Goal: Information Seeking & Learning: Learn about a topic

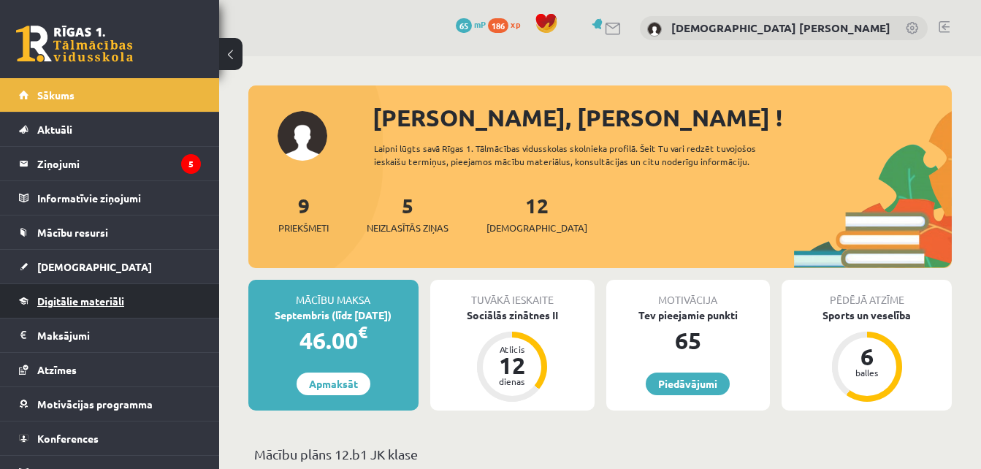
click at [101, 302] on span "Digitālie materiāli" at bounding box center [80, 300] width 87 height 13
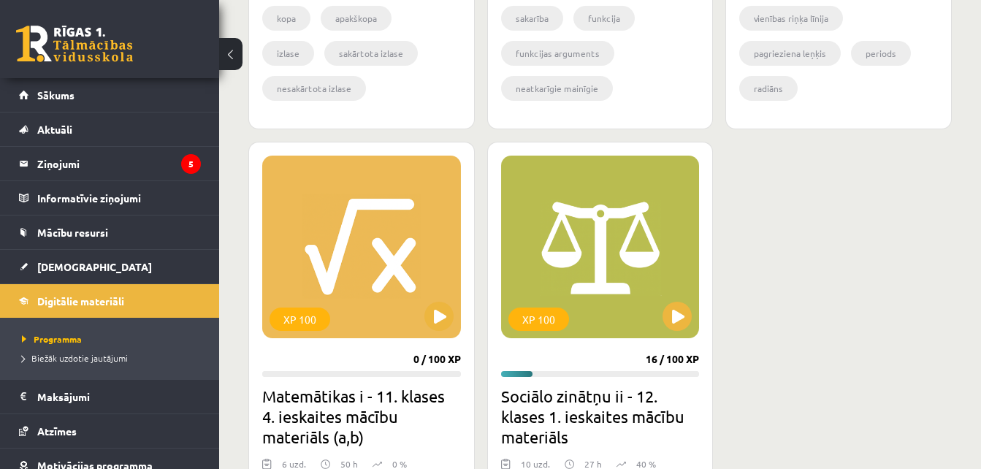
scroll to position [1263, 0]
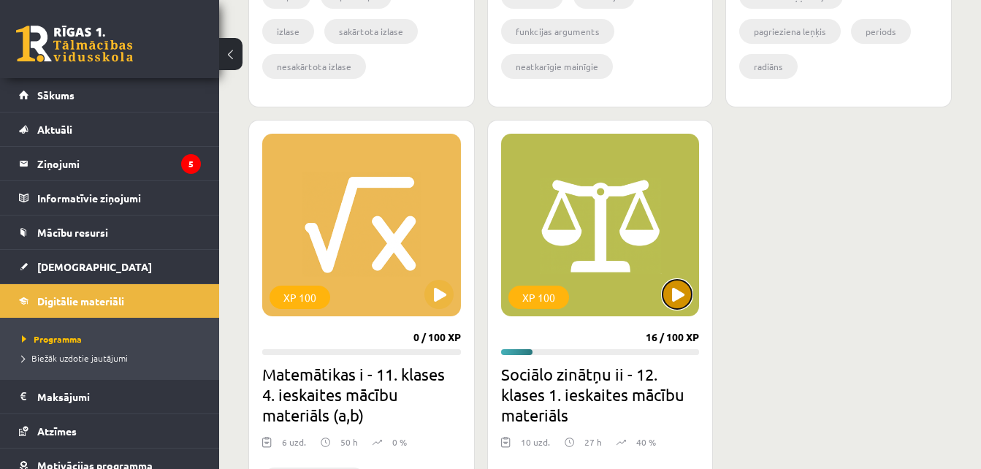
click at [667, 287] on button at bounding box center [676, 294] width 29 height 29
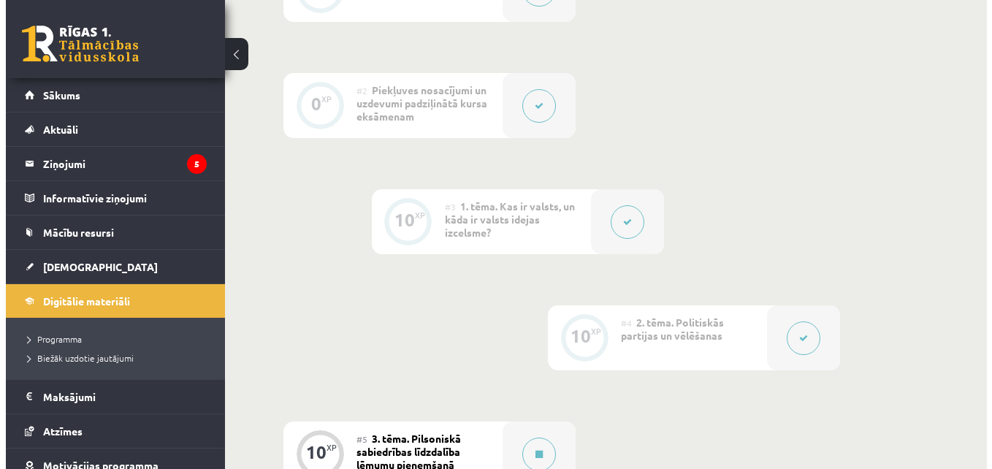
scroll to position [478, 0]
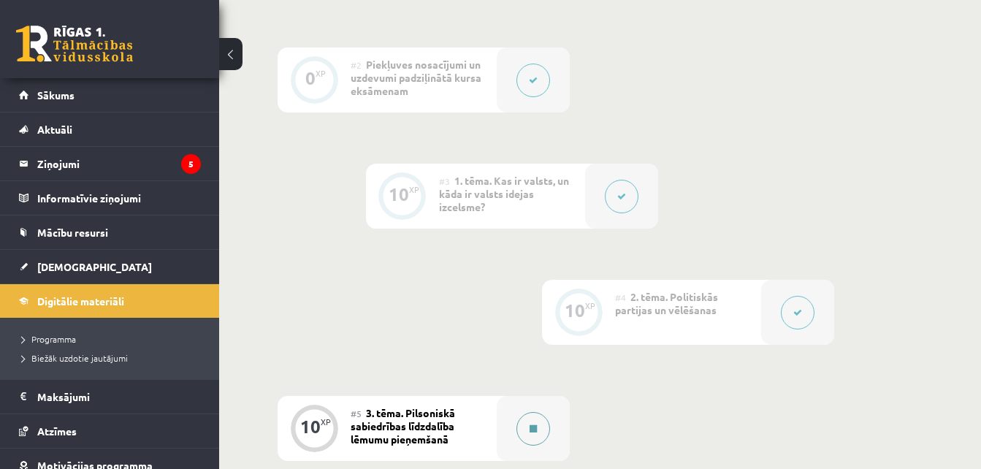
click at [532, 431] on icon at bounding box center [532, 428] width 7 height 9
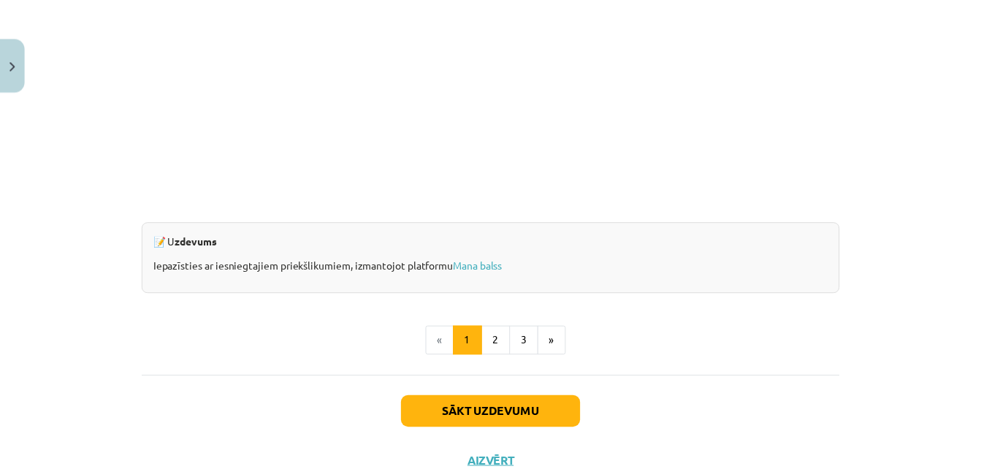
scroll to position [1425, 0]
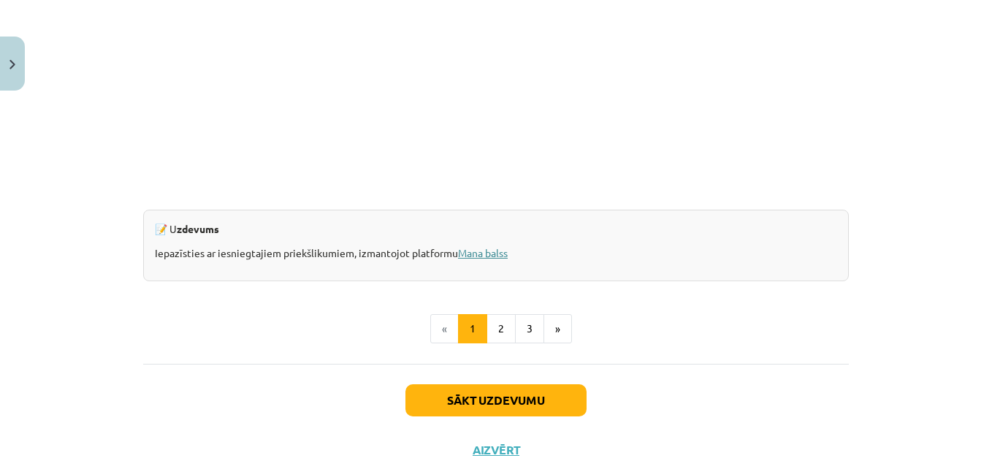
click at [478, 251] on link "Mana balss" at bounding box center [483, 252] width 50 height 13
click at [17, 58] on button "Close" at bounding box center [12, 64] width 25 height 54
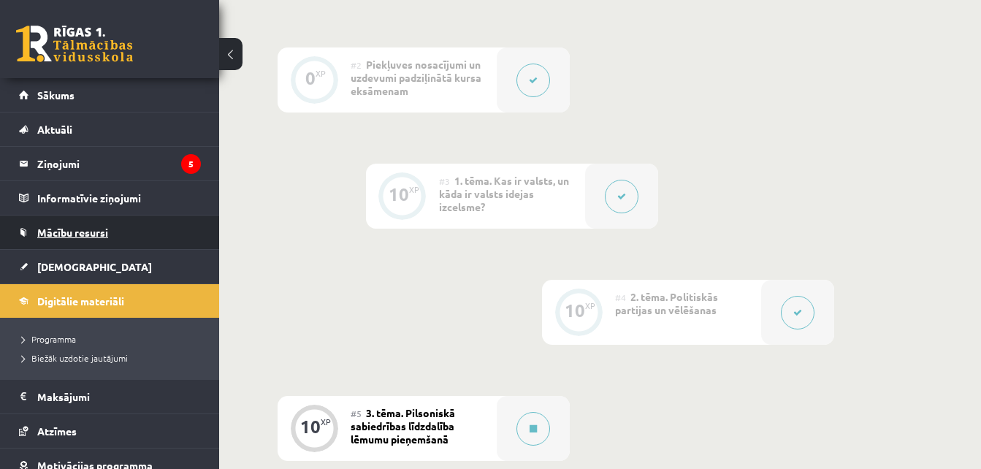
click at [78, 235] on span "Mācību resursi" at bounding box center [72, 232] width 71 height 13
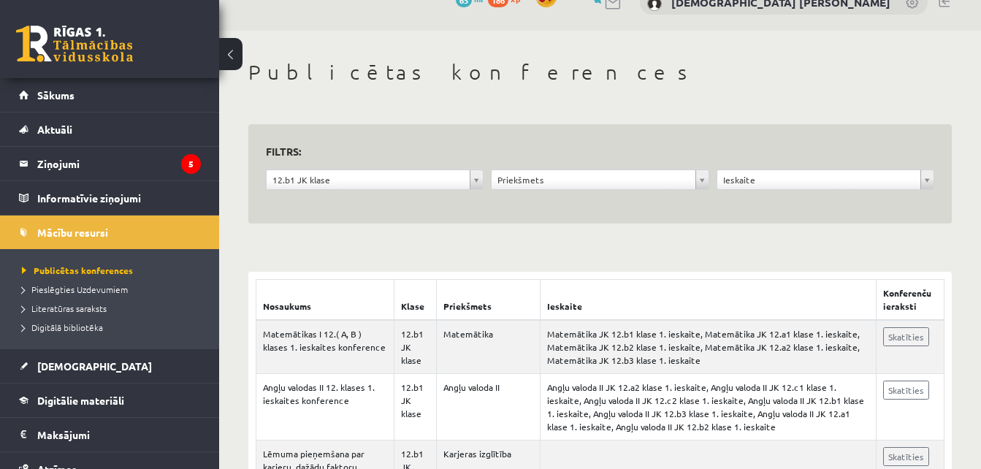
scroll to position [29, 0]
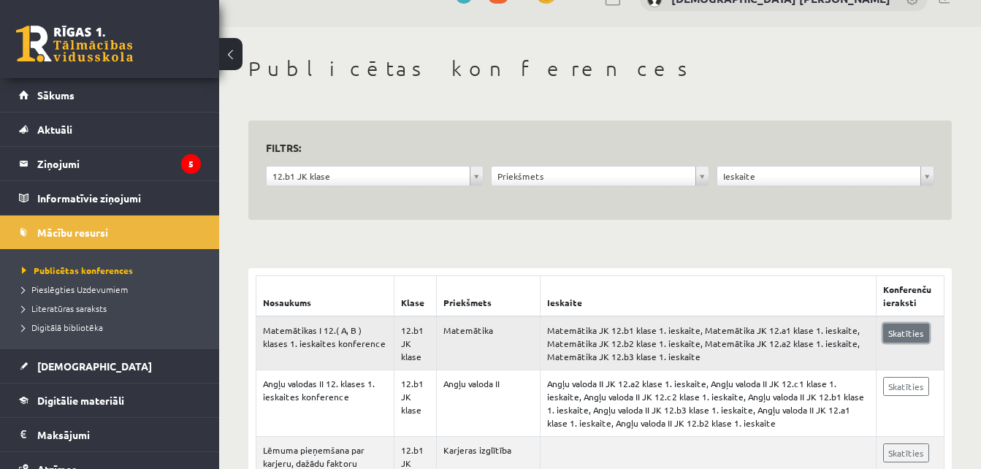
click at [897, 336] on link "Skatīties" at bounding box center [906, 332] width 46 height 19
